Goal: Information Seeking & Learning: Learn about a topic

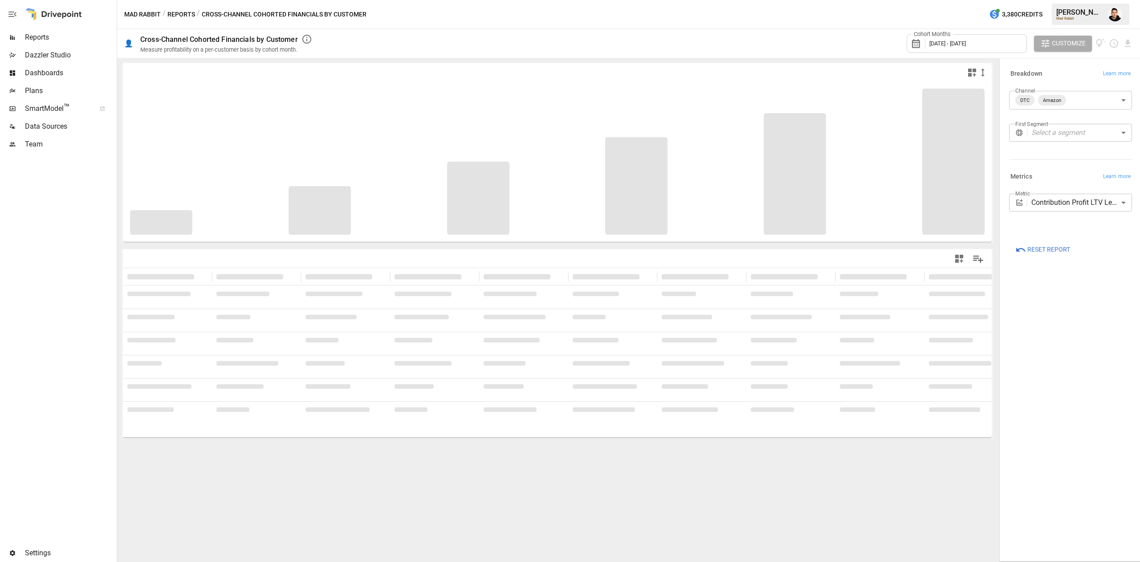
click at [189, 12] on button "Reports" at bounding box center [181, 14] width 28 height 11
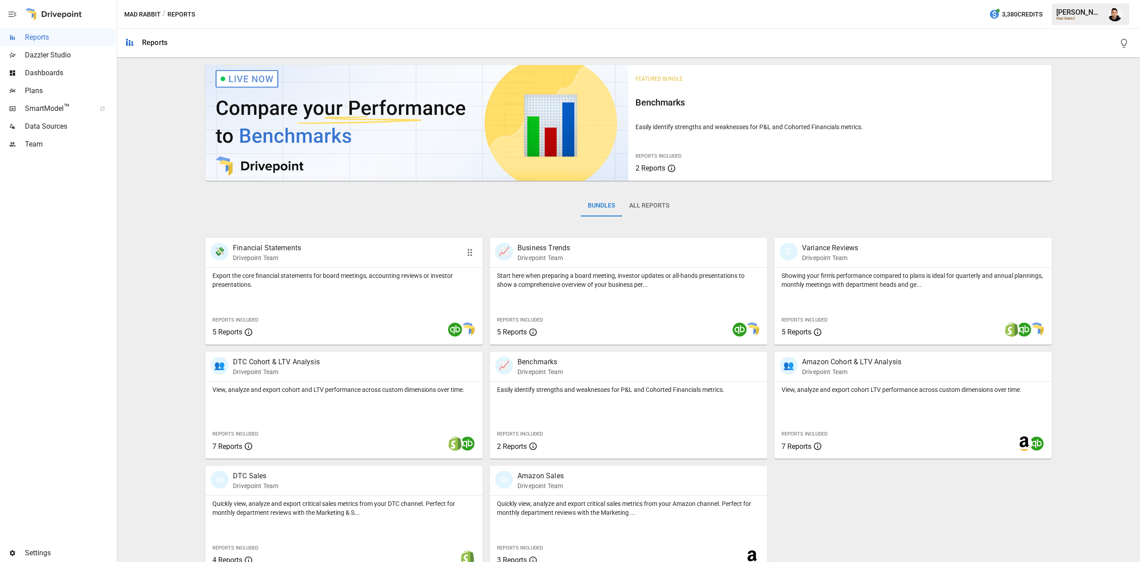
scroll to position [14, 0]
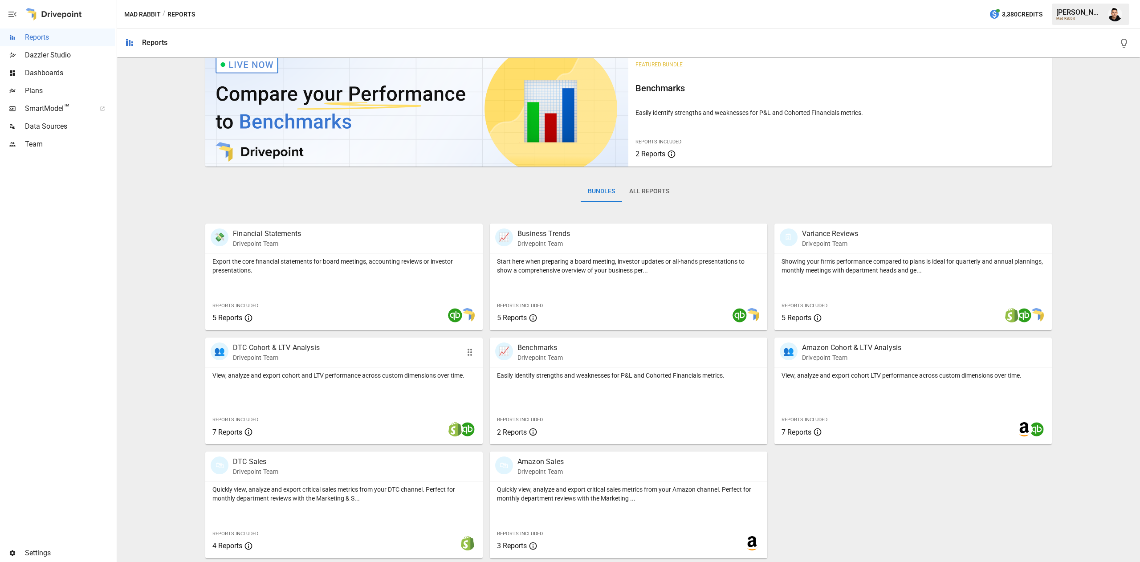
click at [328, 406] on div "View, analyze and export cohort and LTV performance across custom dimensions ov…" at bounding box center [343, 405] width 277 height 77
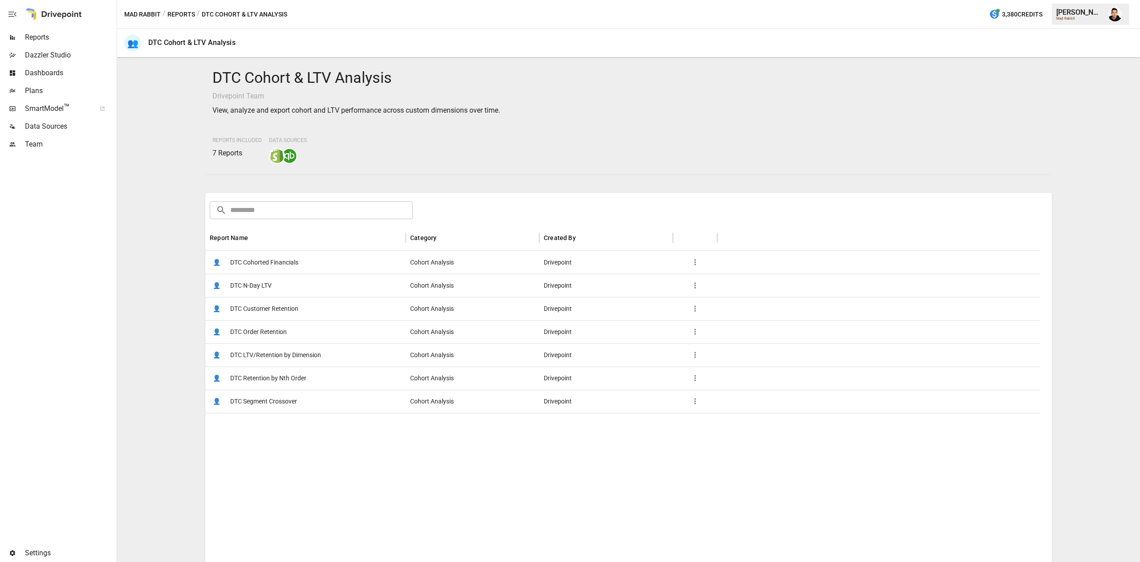
click at [259, 256] on span "DTC Cohorted Financials" at bounding box center [264, 262] width 68 height 23
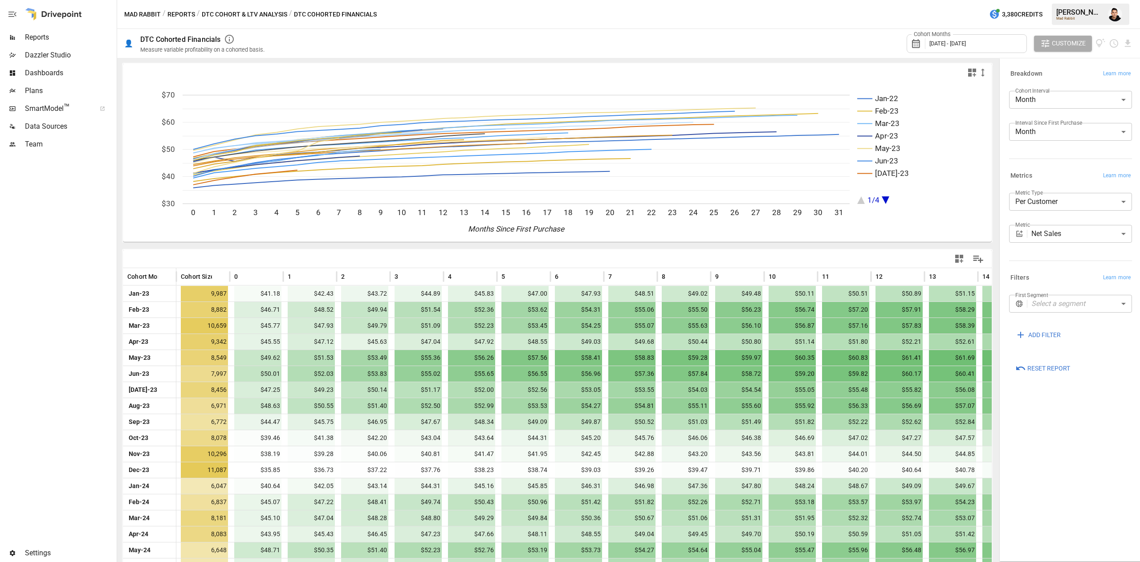
scroll to position [191, 0]
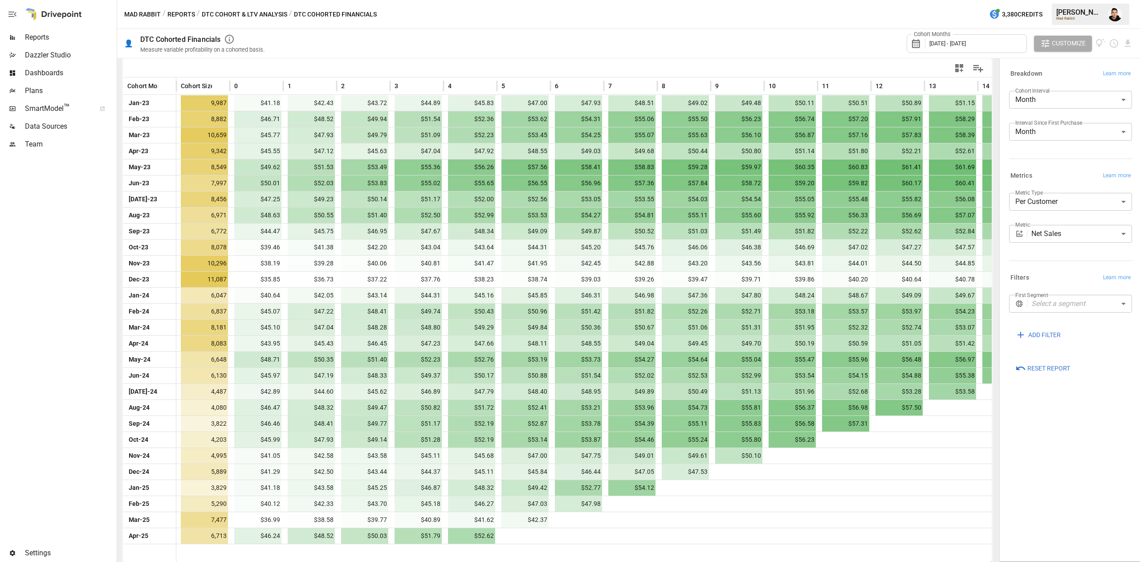
click at [943, 26] on div "Mad Rabbit / Reports / DTC Cohort & LTV Analysis / DTC Cohorted Financials 3,38…" at bounding box center [628, 14] width 1023 height 29
click at [946, 41] on span "[DATE] - [DATE]" at bounding box center [948, 43] width 37 height 7
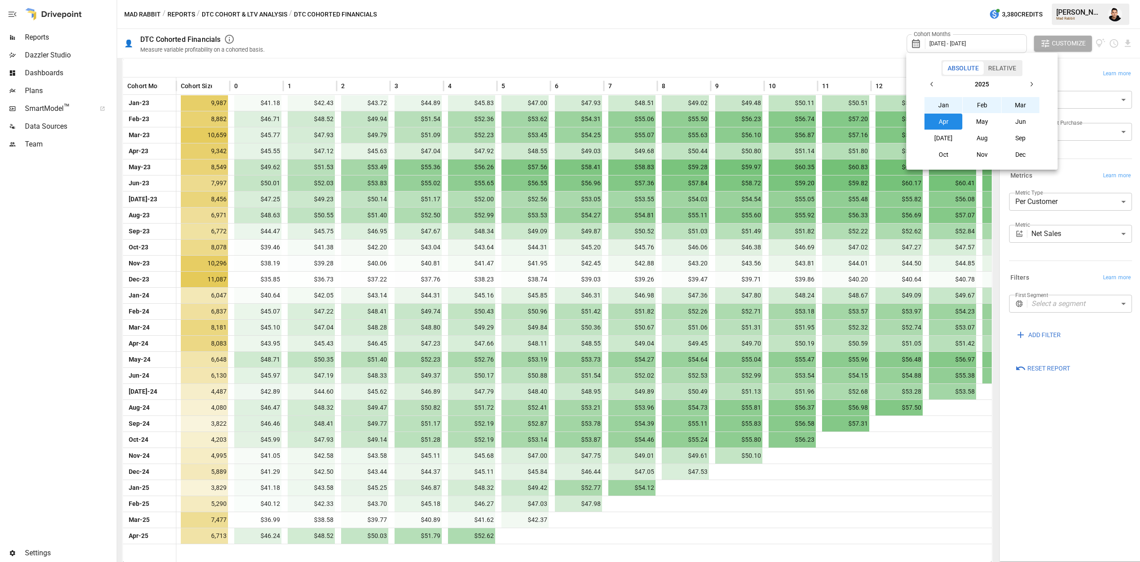
click at [933, 94] on div "[DATE] Feb Mar Apr May Jun [DATE] Aug Sep Oct Nov Dec" at bounding box center [982, 119] width 116 height 86
click at [931, 82] on icon "button" at bounding box center [932, 84] width 7 height 7
click at [934, 108] on button "Jan" at bounding box center [944, 105] width 38 height 16
click at [1032, 87] on icon "button" at bounding box center [1031, 84] width 7 height 7
click at [989, 142] on button "Aug" at bounding box center [982, 138] width 38 height 16
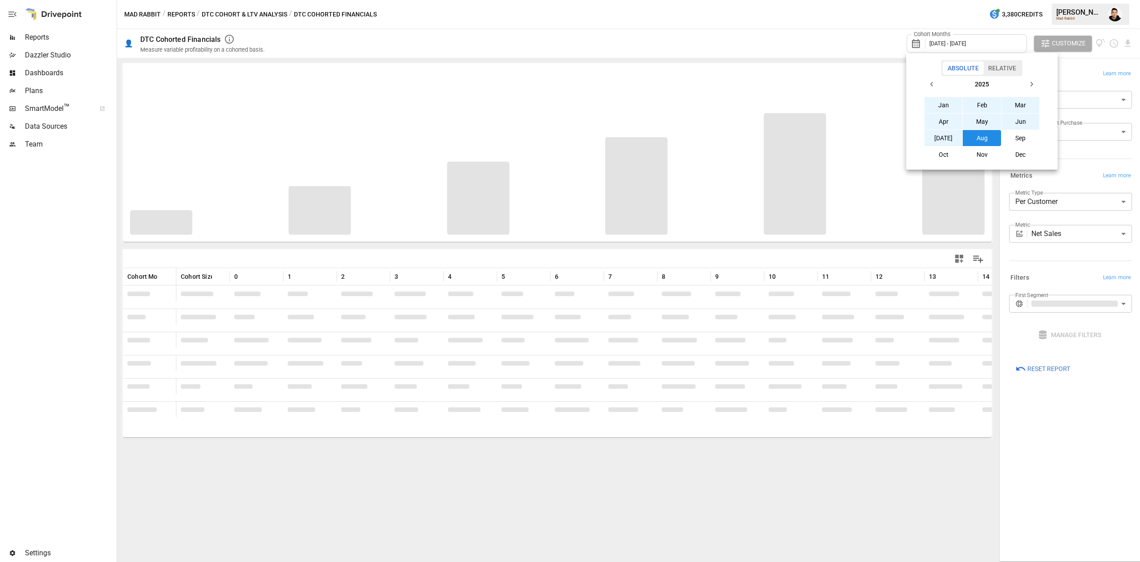
click at [73, 342] on div at bounding box center [570, 281] width 1140 height 562
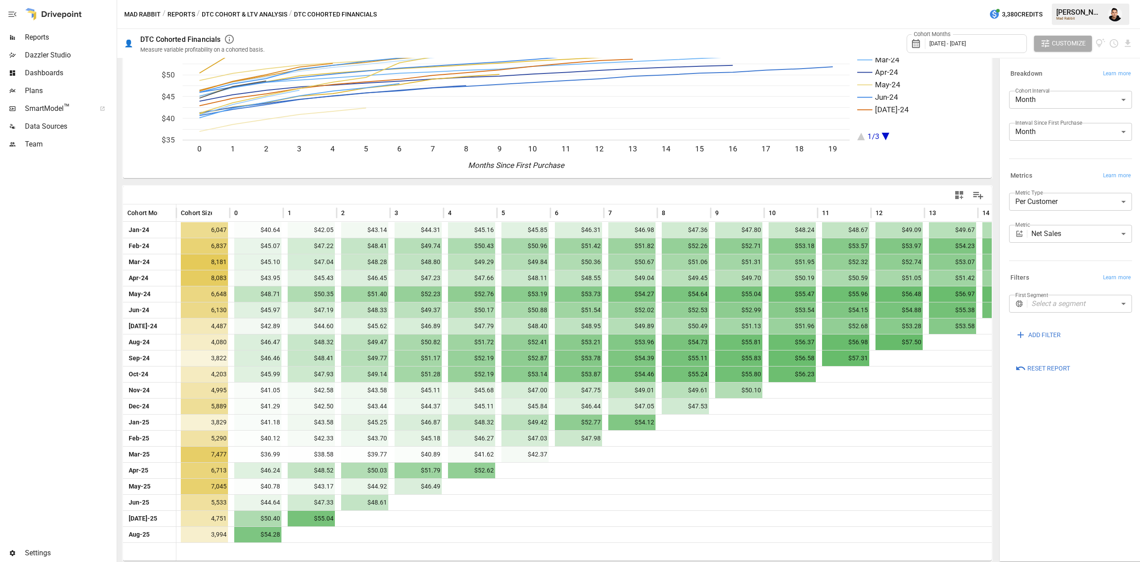
scroll to position [62, 0]
click at [1084, 0] on body "Reports Dazzler Studio Dashboards Plans SmartModel ™ Data Sources Team Settings…" at bounding box center [570, 0] width 1140 height 0
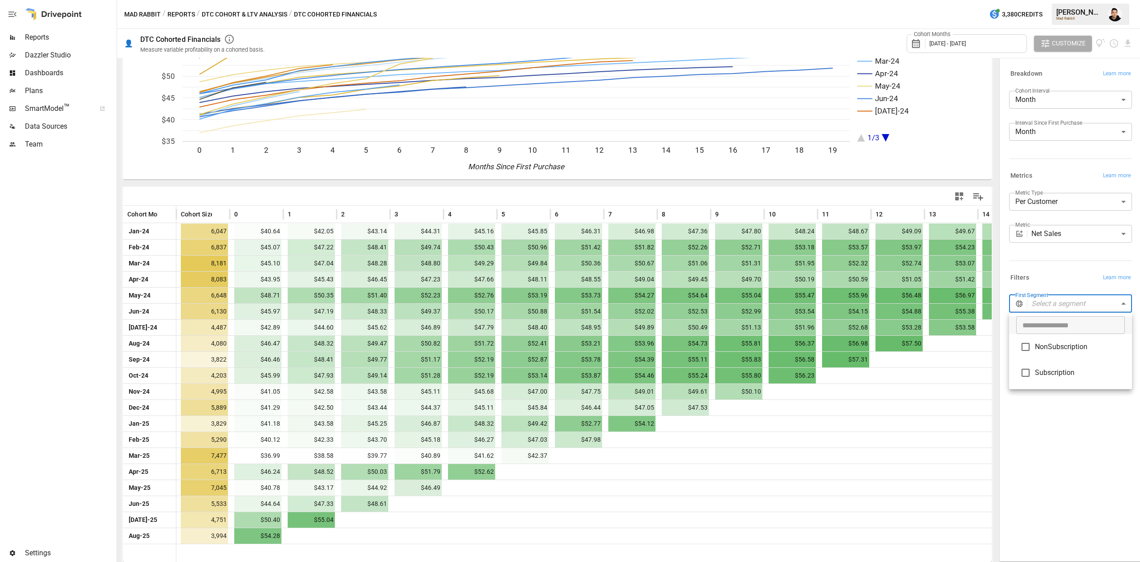
click at [1066, 310] on div at bounding box center [570, 281] width 1140 height 562
click at [1069, 0] on body "Reports Dazzler Studio Dashboards Plans SmartModel ™ Data Sources Team Settings…" at bounding box center [570, 0] width 1140 height 0
click at [1070, 343] on li "NonSubscription" at bounding box center [1070, 347] width 123 height 26
type input "**********"
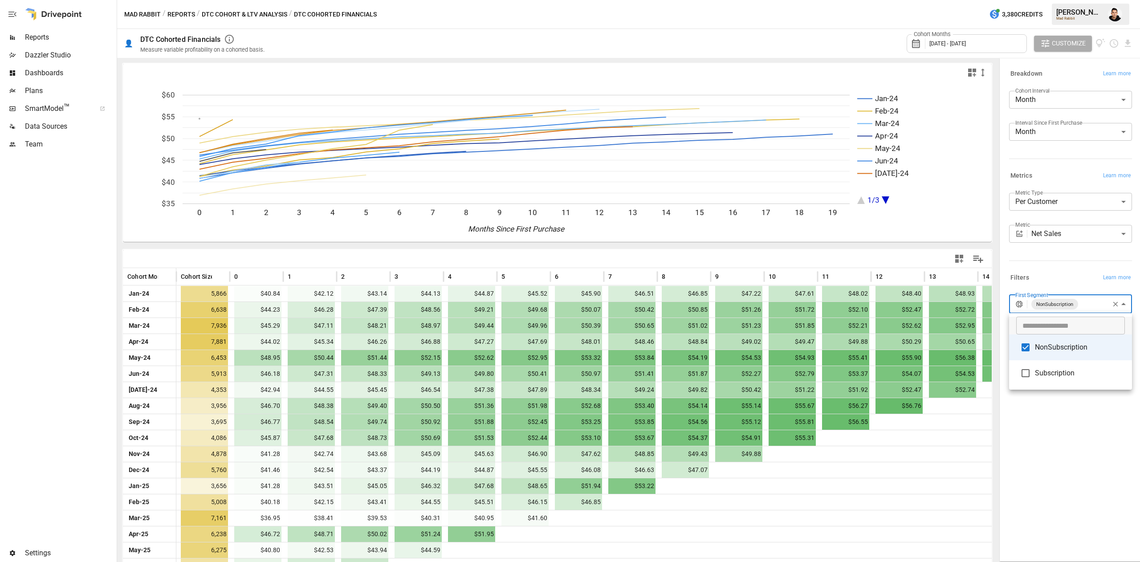
click at [994, 305] on div at bounding box center [570, 281] width 1140 height 562
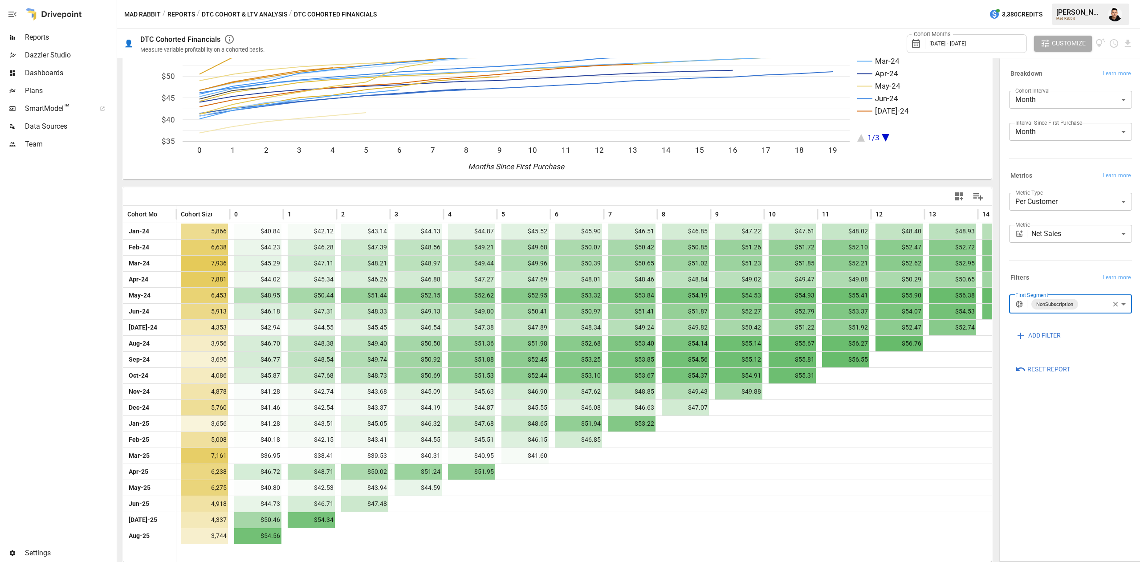
click at [1073, 0] on body "Reports Dazzler Studio Dashboards Plans SmartModel ™ Data Sources Team Settings…" at bounding box center [570, 0] width 1140 height 0
click at [1042, 349] on span "NonSubscription" at bounding box center [1080, 347] width 90 height 11
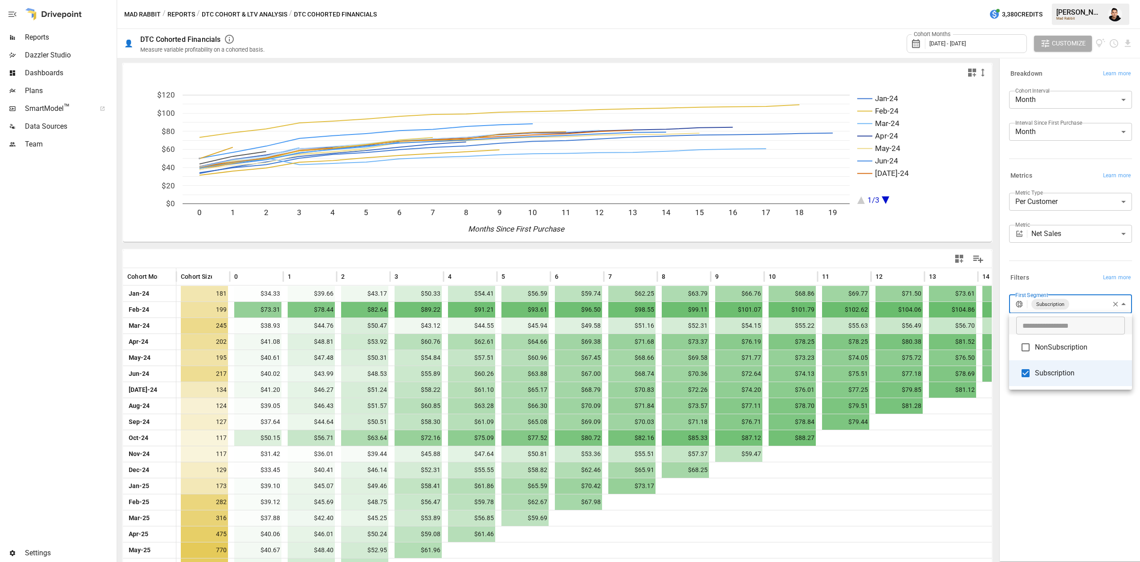
drag, startPoint x: 987, startPoint y: 286, endPoint x: 1000, endPoint y: 395, distance: 109.4
click at [998, 388] on div at bounding box center [570, 281] width 1140 height 562
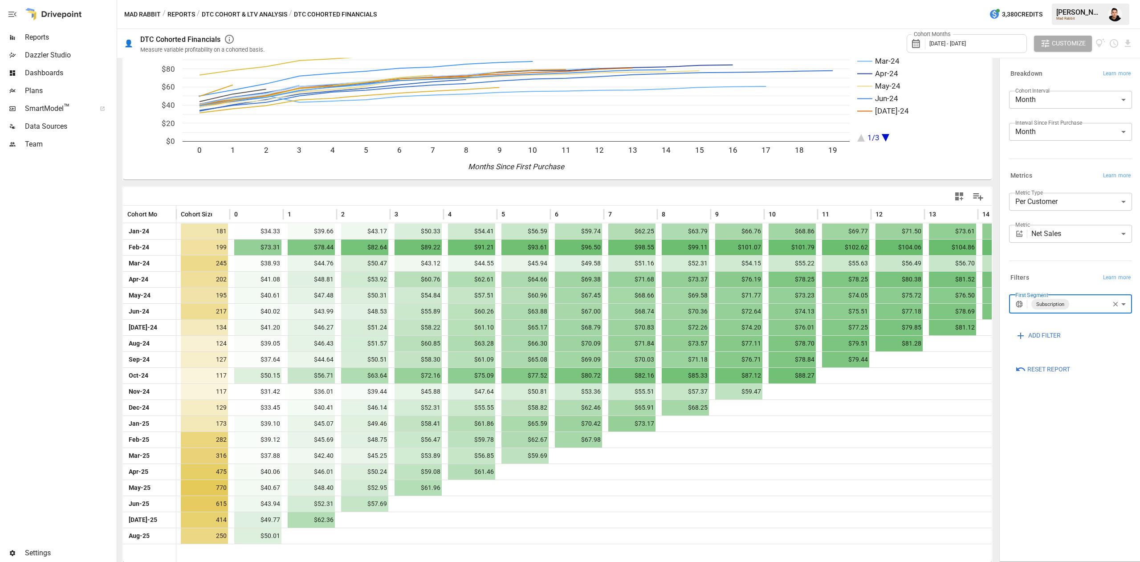
click at [1084, 0] on body "Reports Dazzler Studio Dashboards Plans SmartModel ™ Data Sources Team Settings…" at bounding box center [570, 0] width 1140 height 0
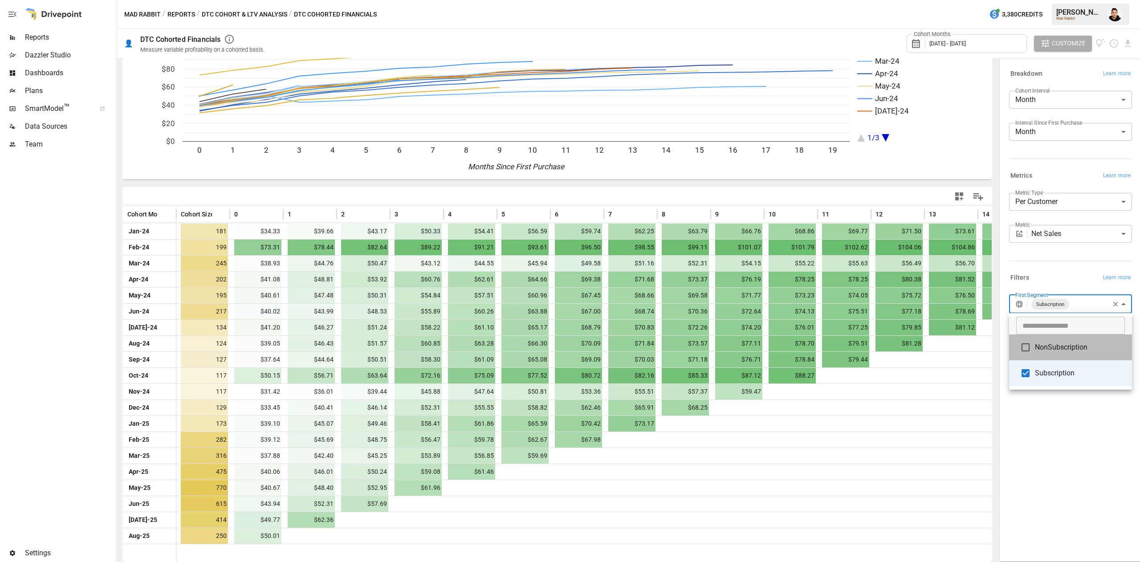
click at [1051, 344] on span "NonSubscription" at bounding box center [1080, 347] width 90 height 11
click at [1039, 377] on span "Subscription" at bounding box center [1080, 373] width 90 height 11
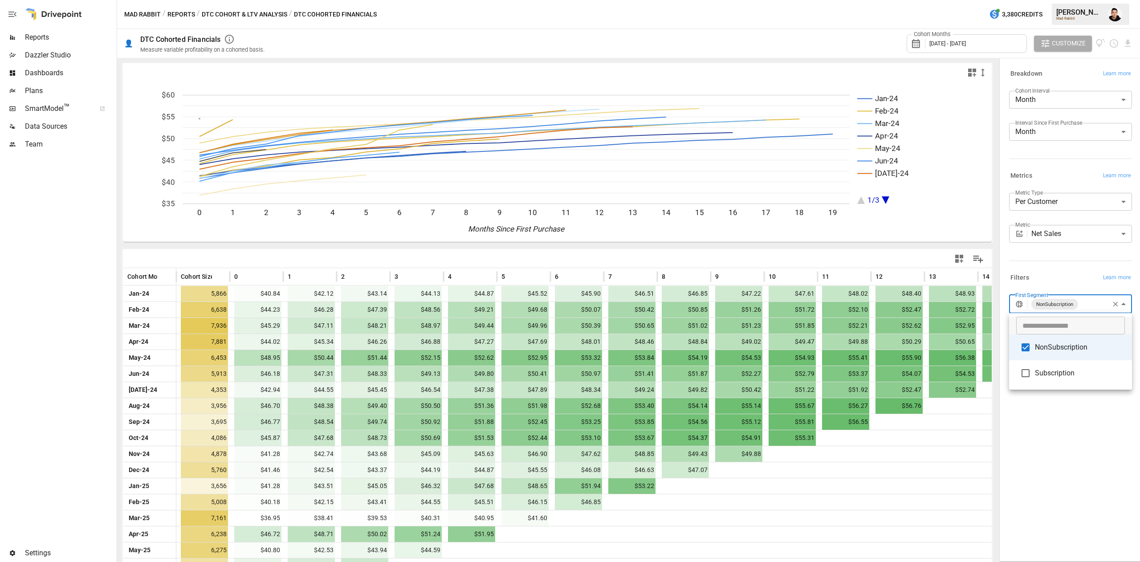
drag, startPoint x: 990, startPoint y: 326, endPoint x: 975, endPoint y: 409, distance: 84.9
click at [973, 400] on div at bounding box center [570, 281] width 1140 height 562
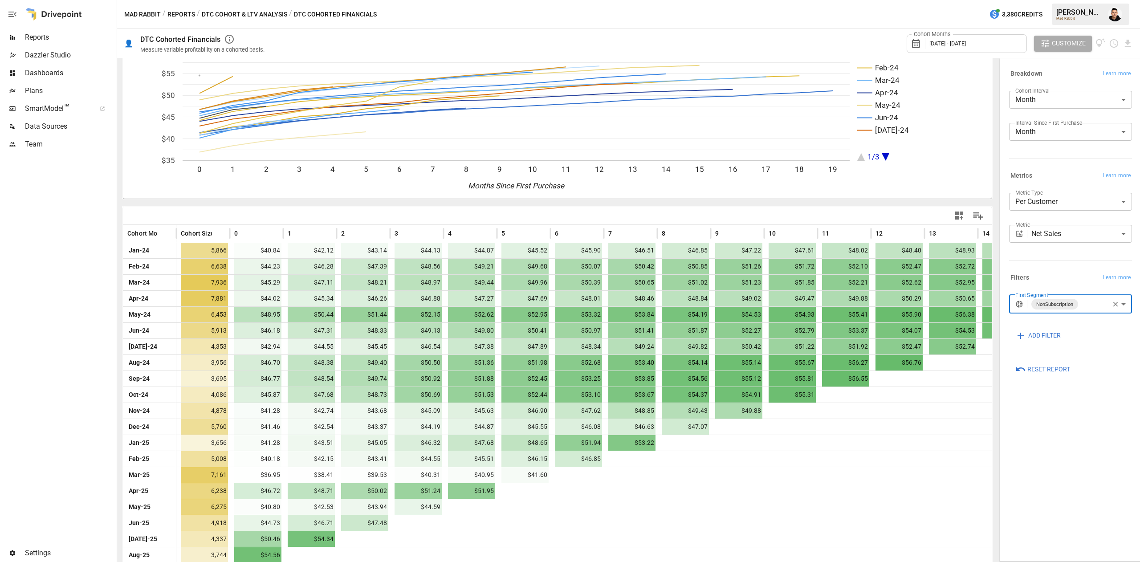
scroll to position [62, 0]
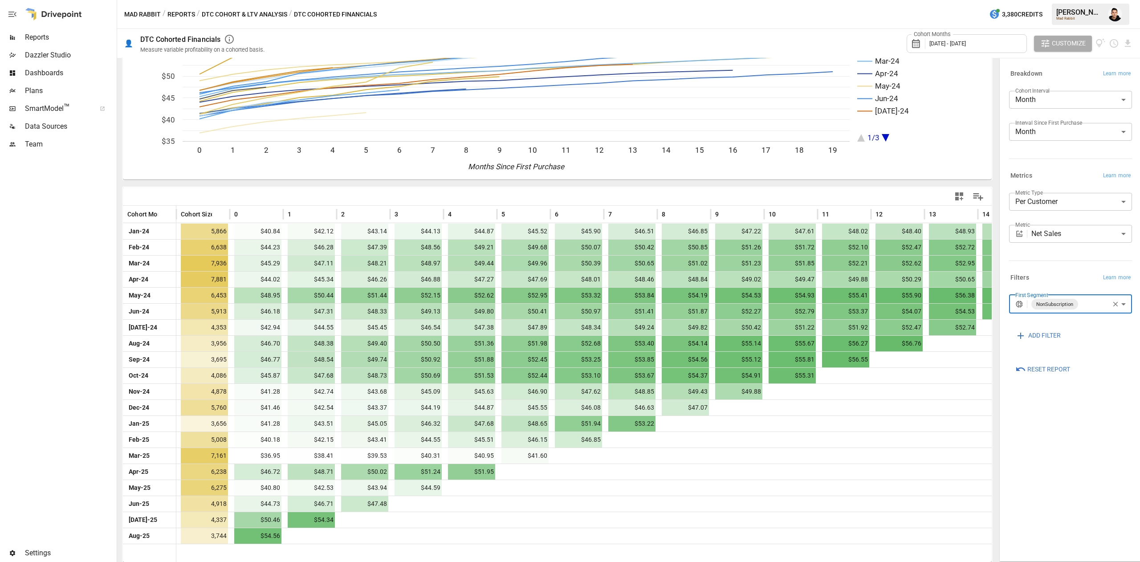
click at [1080, 0] on body "Reports Dazzler Studio Dashboards Plans SmartModel ™ Data Sources Team Settings…" at bounding box center [570, 0] width 1140 height 0
click at [1059, 356] on li "NonSubscription" at bounding box center [1070, 347] width 123 height 26
click at [1050, 377] on li "Subscription" at bounding box center [1070, 373] width 123 height 26
type input "**********"
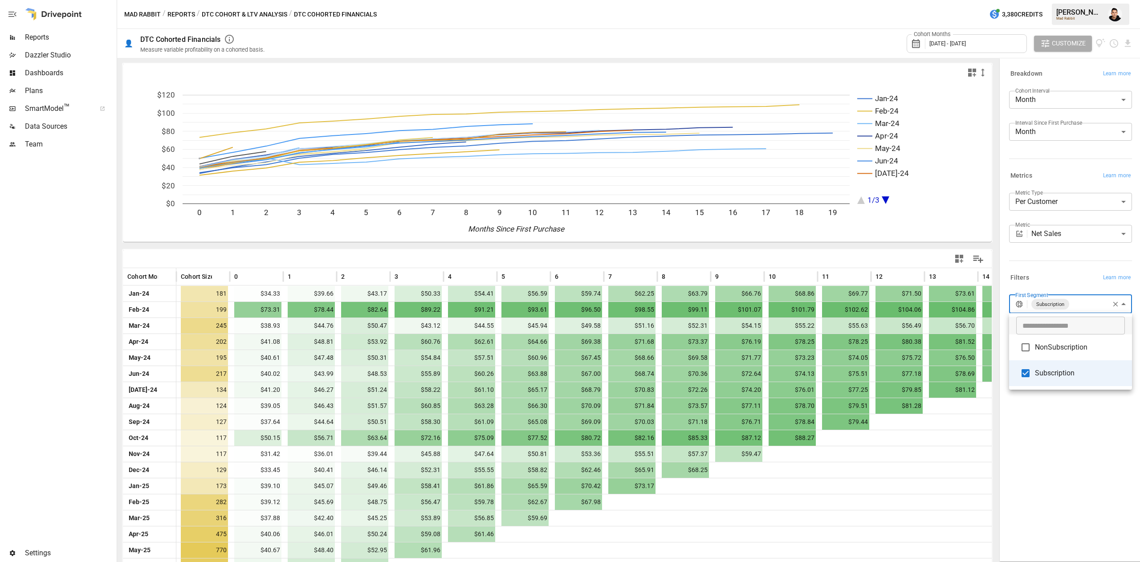
click at [993, 517] on div at bounding box center [570, 281] width 1140 height 562
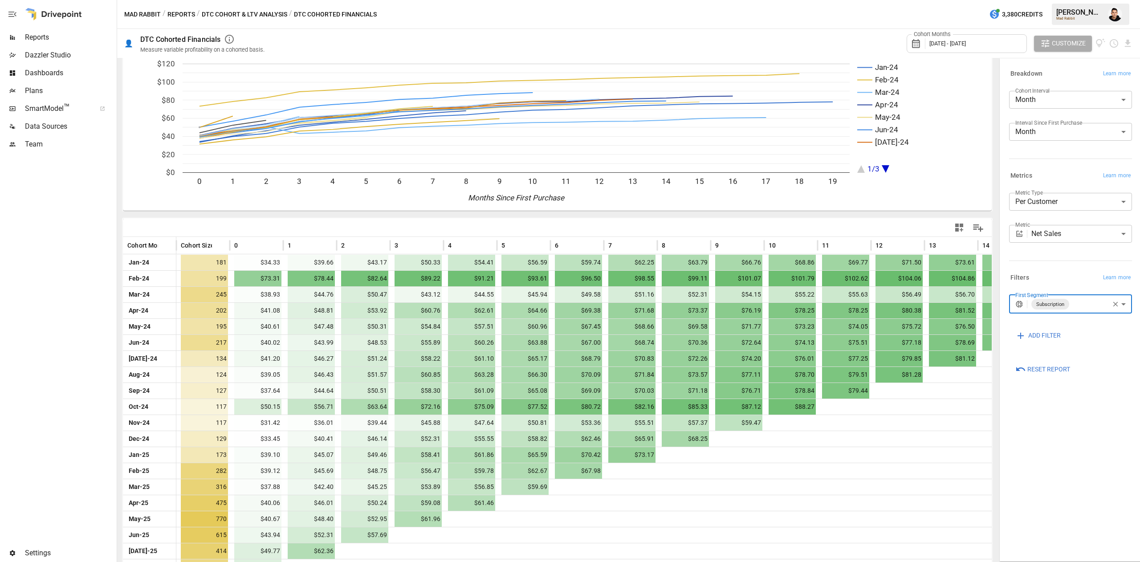
scroll to position [62, 0]
